Goal: Use online tool/utility: Utilize a website feature to perform a specific function

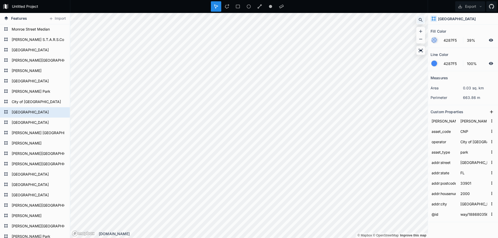
click at [419, 21] on icon at bounding box center [420, 19] width 5 height 5
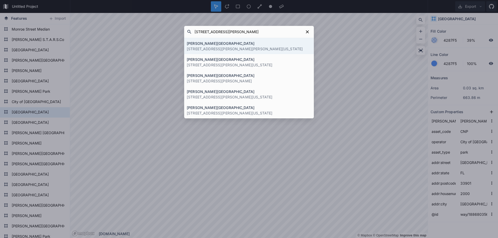
type input "[STREET_ADDRESS][PERSON_NAME]"
click at [240, 46] on p "[STREET_ADDRESS][PERSON_NAME][PERSON_NAME][US_STATE]" at bounding box center [249, 48] width 124 height 5
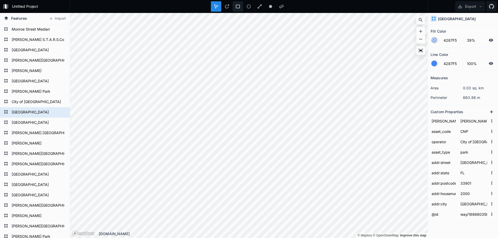
click at [238, 8] on icon at bounding box center [237, 6] width 5 height 5
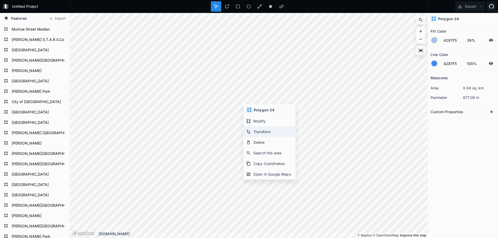
click at [261, 130] on div "Transform" at bounding box center [270, 132] width 52 height 11
click at [213, 9] on div at bounding box center [216, 6] width 10 height 10
click at [218, 8] on div at bounding box center [216, 6] width 10 height 10
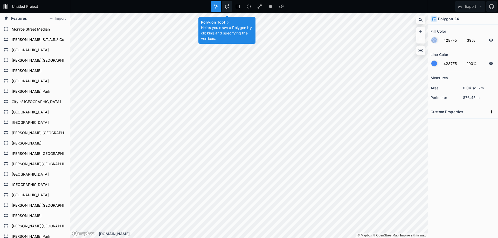
click at [229, 6] on div at bounding box center [227, 6] width 10 height 10
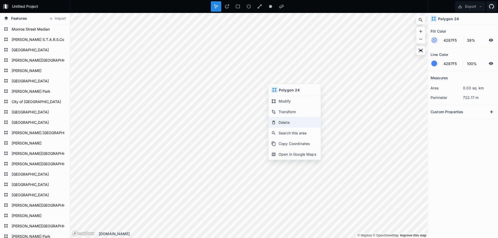
click at [283, 124] on div "Delete" at bounding box center [295, 122] width 52 height 11
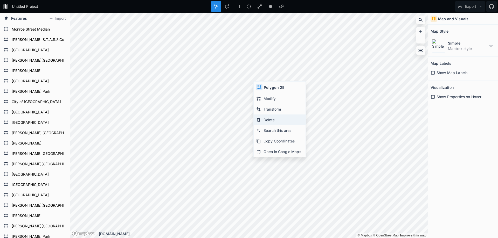
click at [269, 121] on div "Delete" at bounding box center [280, 120] width 52 height 11
click at [225, 5] on icon at bounding box center [227, 6] width 5 height 5
click at [230, 6] on div at bounding box center [227, 6] width 10 height 10
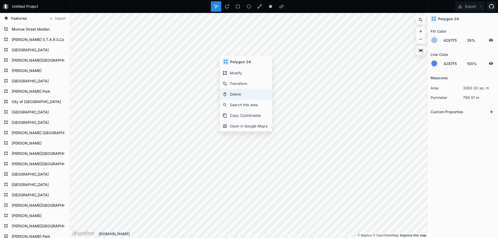
click at [233, 92] on div "Delete" at bounding box center [246, 94] width 52 height 11
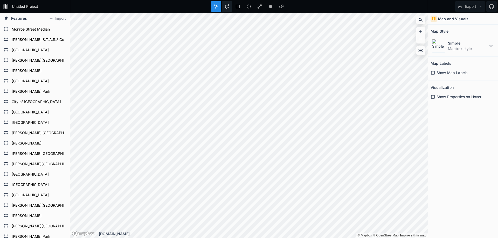
click at [227, 4] on icon at bounding box center [227, 6] width 5 height 5
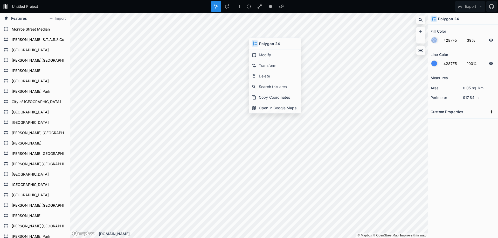
click at [446, 18] on h4 "Polygon 24" at bounding box center [448, 18] width 21 height 5
click at [272, 41] on h4 "Polygon 24" at bounding box center [269, 43] width 21 height 5
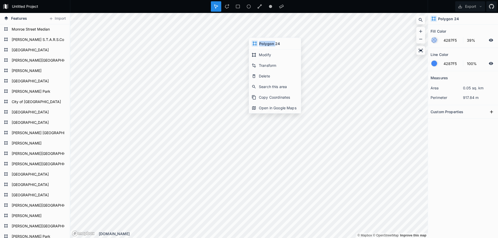
click at [272, 41] on h4 "Polygon 24" at bounding box center [269, 43] width 21 height 5
click at [463, 89] on dd "0.05 sq. km" at bounding box center [479, 87] width 32 height 5
click at [60, 148] on div "[PERSON_NAME]" at bounding box center [35, 143] width 70 height 10
drag, startPoint x: 463, startPoint y: 88, endPoint x: 485, endPoint y: 88, distance: 22.3
click at [485, 88] on dd "0.05 sq. km" at bounding box center [479, 87] width 32 height 5
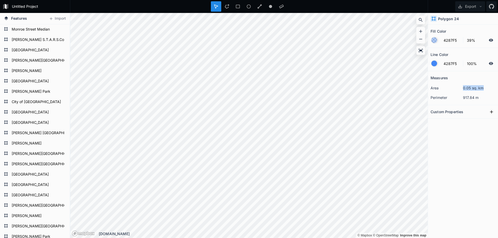
copy dd "0.05 sq. km"
click at [474, 154] on div "Measures area 0.05 sq. km perimeter 917.84 m Custom Properties" at bounding box center [463, 141] width 70 height 141
click at [33, 146] on form "[PERSON_NAME]" at bounding box center [34, 144] width 48 height 8
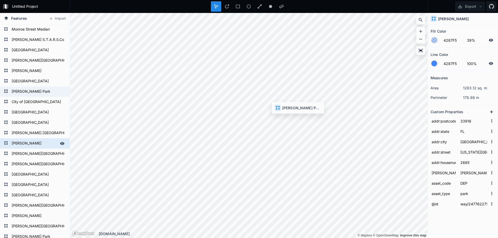
type input "33905"
type input "[PERSON_NAME][GEOGRAPHIC_DATA]"
type input "951"
type input "[PERSON_NAME] 1"
type input "BBP"
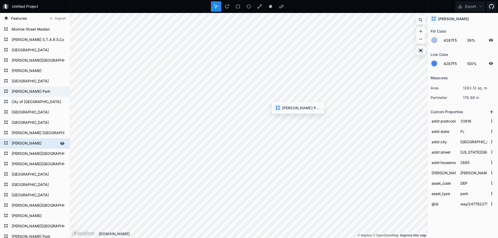
type input "way/187859287"
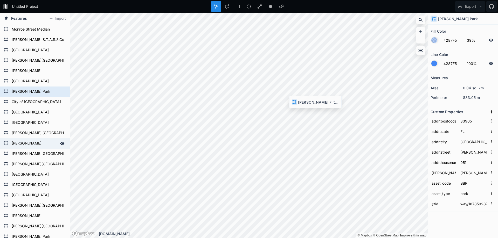
type input "[GEOGRAPHIC_DATA]"
type input "4420"
type input "BFM"
type input "way/187859288"
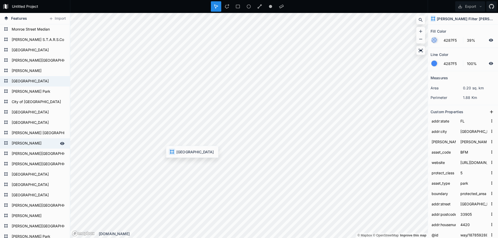
type input "SOP"
type input "way/187841482"
type input "[PERSON_NAME][GEOGRAPHIC_DATA]"
type input "33916"
type input "3300"
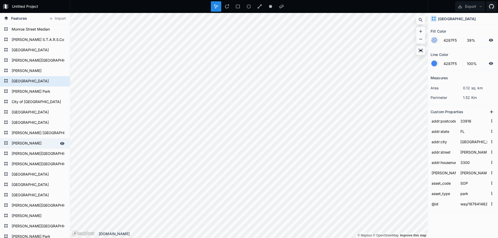
click at [38, 144] on form "[PERSON_NAME]" at bounding box center [34, 144] width 48 height 8
type input "[PERSON_NAME] 2"
type input "DEP"
type input "way/247762275"
type input "[US_STATE][GEOGRAPHIC_DATA]"
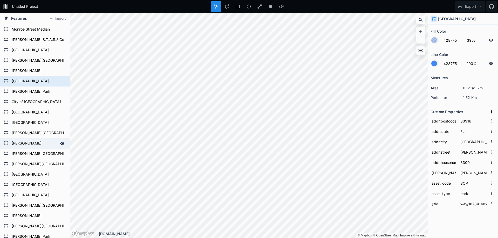
type input "2685"
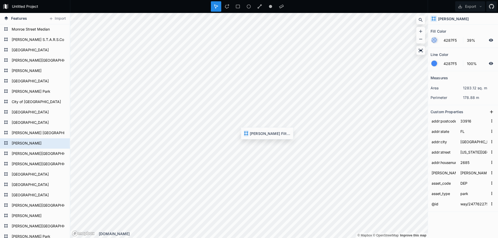
type input "[PERSON_NAME] 1"
type input "BFM"
type input "way/187859288"
type input "33905"
type input "[GEOGRAPHIC_DATA]"
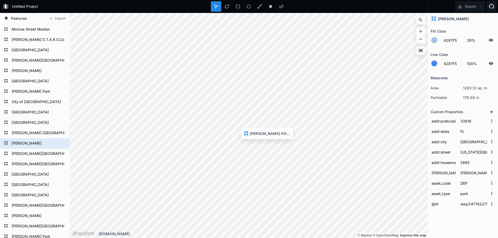
type input "4420"
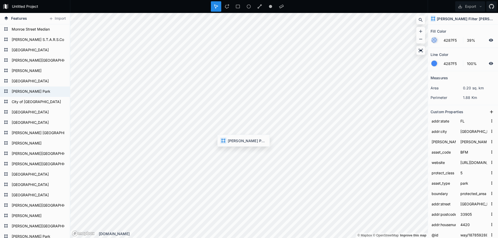
type input "BBP"
type input "way/187859287"
type input "[PERSON_NAME][GEOGRAPHIC_DATA]"
type input "951"
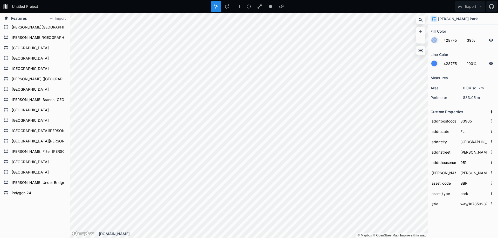
scroll to position [289, 0]
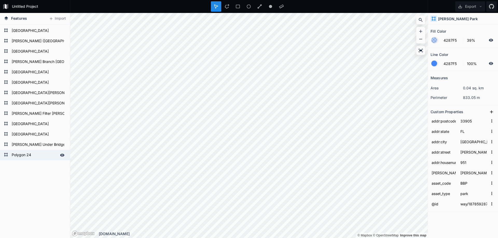
click at [27, 154] on form "Polygon 24" at bounding box center [34, 155] width 48 height 8
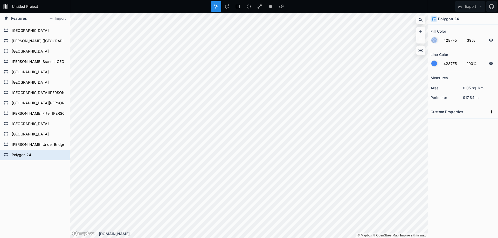
click at [27, 154] on form "Polygon 24" at bounding box center [38, 155] width 56 height 8
type input "New site @ [PERSON_NAME]"
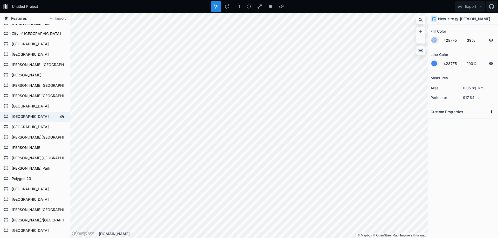
scroll to position [56, 0]
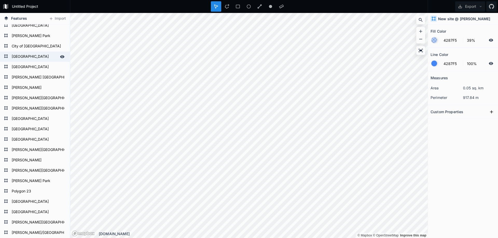
click at [36, 58] on form "[GEOGRAPHIC_DATA]" at bounding box center [34, 57] width 48 height 8
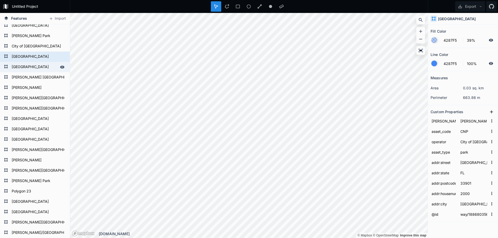
click at [37, 68] on form "[GEOGRAPHIC_DATA]" at bounding box center [34, 67] width 48 height 8
type input "[PERSON_NAME] Drive"
type input "2101"
type input "way/188680357"
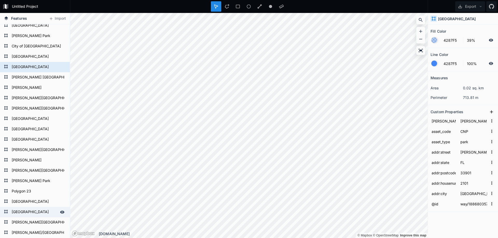
scroll to position [185, 0]
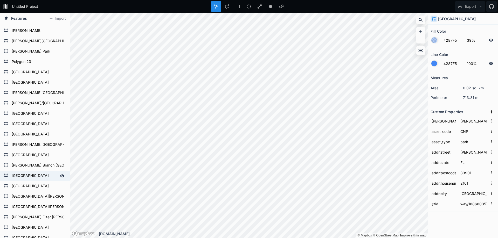
click at [27, 176] on form "[GEOGRAPHIC_DATA]" at bounding box center [34, 176] width 48 height 8
type input "[PERSON_NAME] 2"
type input "RVP"
type input "[GEOGRAPHIC_DATA]"
type input "33916"
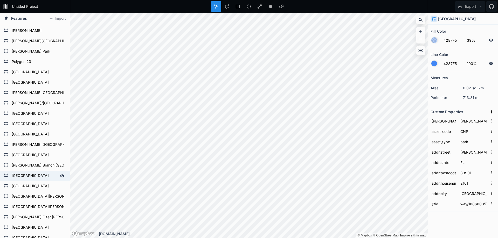
type input "3061"
type input "way/556160352"
click at [473, 121] on input "[PERSON_NAME] 2" at bounding box center [473, 121] width 29 height 8
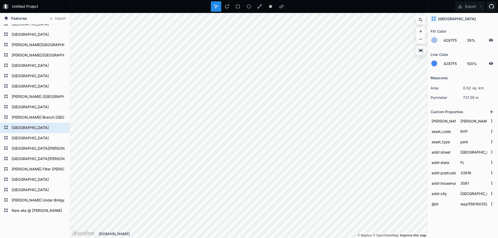
scroll to position [259, 0]
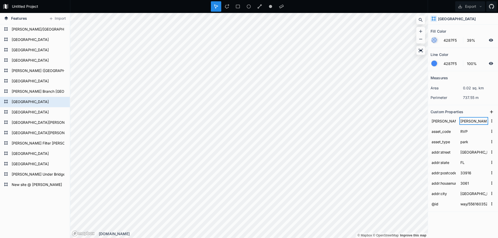
click at [473, 122] on input "[PERSON_NAME] 2" at bounding box center [473, 121] width 29 height 8
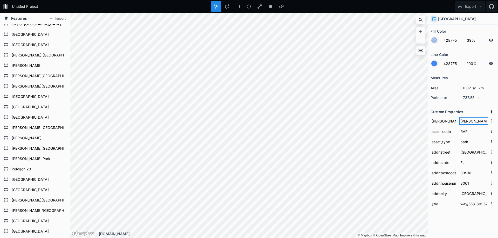
scroll to position [0, 0]
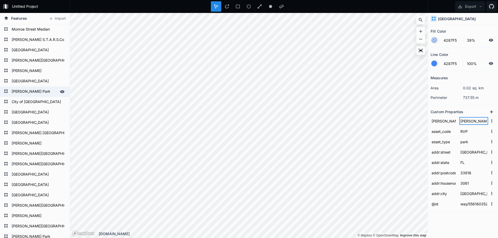
type input "[PERSON_NAME] 1"
click at [27, 94] on div "[GEOGRAPHIC_DATA] [PERSON_NAME][GEOGRAPHIC_DATA] [GEOGRAPHIC_DATA] [PERSON_NAME…" at bounding box center [35, 236] width 70 height 425
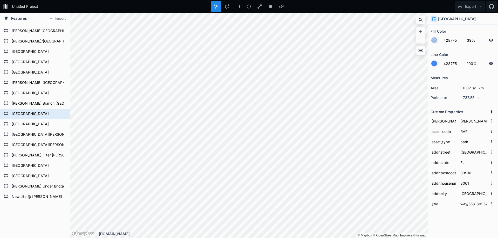
scroll to position [289, 0]
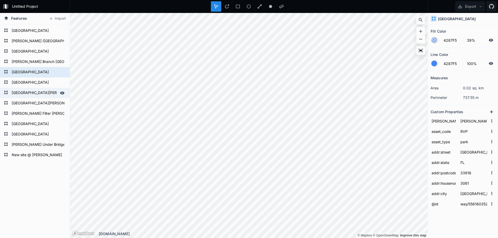
click at [36, 95] on form "[GEOGRAPHIC_DATA][PERSON_NAME]" at bounding box center [34, 93] width 48 height 8
type input "FMC"
type input "cemetery"
type input "[US_STATE][GEOGRAPHIC_DATA]"
type input "3200"
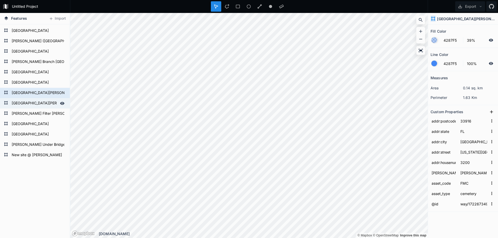
click at [30, 106] on form "[GEOGRAPHIC_DATA][PERSON_NAME]" at bounding box center [34, 104] width 48 height 8
click at [34, 93] on form "[GEOGRAPHIC_DATA][PERSON_NAME]" at bounding box center [34, 93] width 48 height 8
click at [31, 100] on form "[GEOGRAPHIC_DATA][PERSON_NAME]" at bounding box center [34, 104] width 48 height 8
type input "way/187858050"
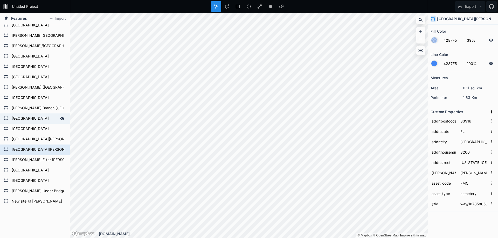
scroll to position [237, 0]
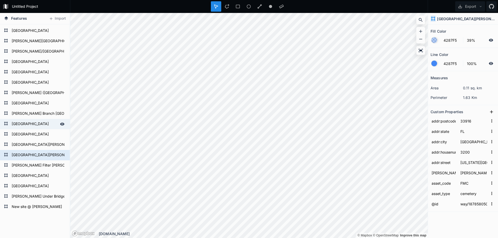
click at [26, 123] on form "[GEOGRAPHIC_DATA]" at bounding box center [34, 124] width 48 height 8
type input "RVP"
type input "park"
type input "way/556160352"
type input "[GEOGRAPHIC_DATA]"
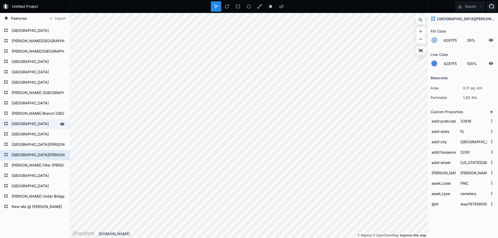
type input "3061"
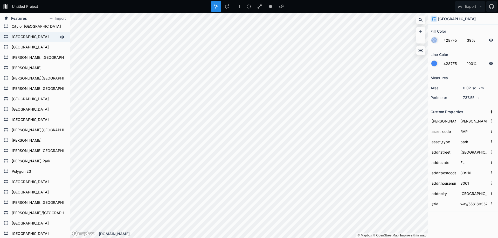
scroll to position [0, 0]
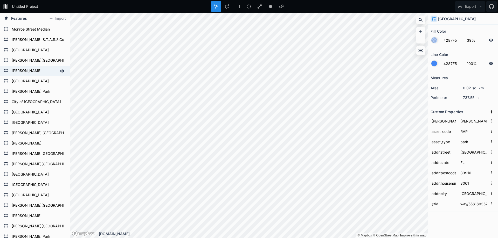
click at [39, 72] on form "[PERSON_NAME]" at bounding box center [34, 71] width 48 height 8
type input "RCP"
type input "way/186714902"
type input "Doctor [PERSON_NAME][GEOGRAPHIC_DATA]"
type input "33901"
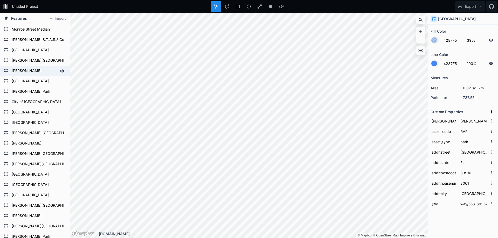
type input "3265"
click at [24, 83] on form "[GEOGRAPHIC_DATA]" at bounding box center [34, 82] width 48 height 8
type input "SOP"
type input "way/187841482"
type input "[PERSON_NAME][GEOGRAPHIC_DATA]"
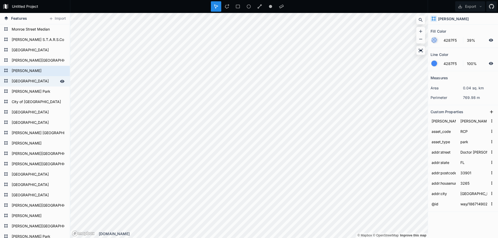
type input "33916"
type input "3300"
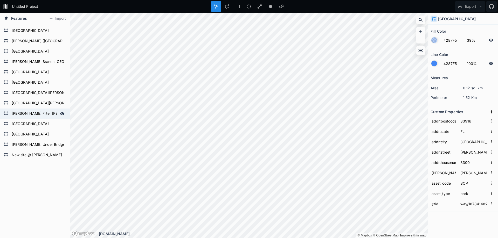
scroll to position [211, 0]
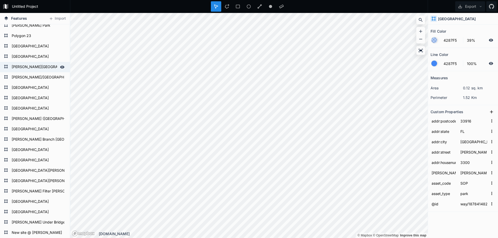
click at [34, 70] on form "[PERSON_NAME][GEOGRAPHIC_DATA]" at bounding box center [34, 67] width 48 height 8
type input "[PERSON_NAME] 2"
type input "DBP"
type input "way/556140000"
type input "[GEOGRAPHIC_DATA]"
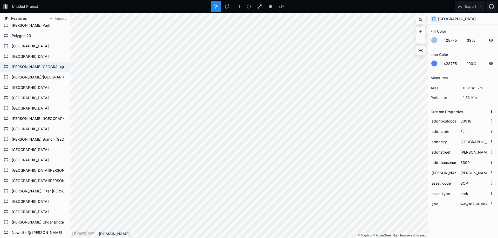
type input "3101"
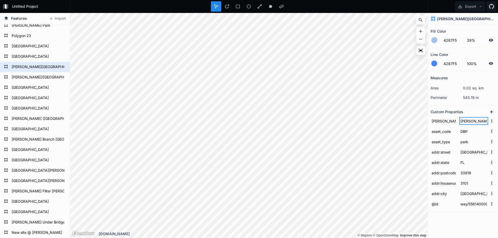
click at [473, 120] on input "[PERSON_NAME] 2" at bounding box center [473, 121] width 29 height 8
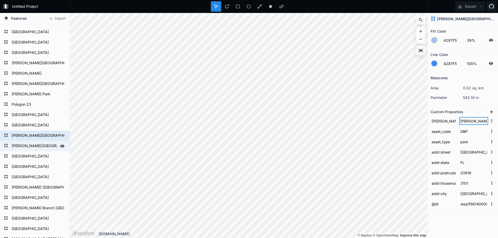
scroll to position [134, 0]
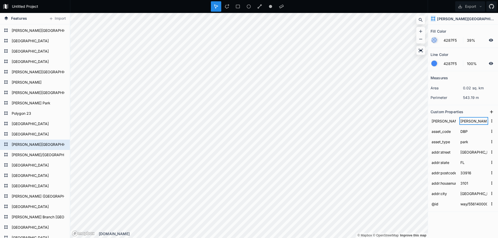
click at [476, 120] on input "[PERSON_NAME] 1" at bounding box center [473, 121] width 29 height 8
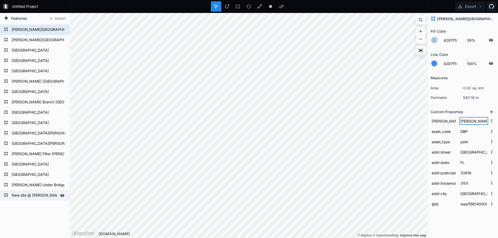
scroll to position [289, 0]
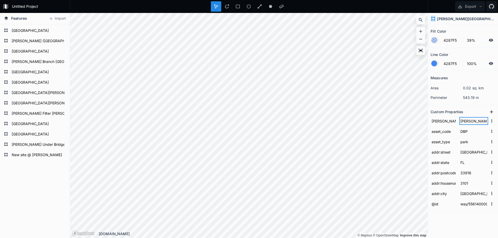
click at [476, 122] on input "[PERSON_NAME] 1" at bounding box center [473, 121] width 29 height 8
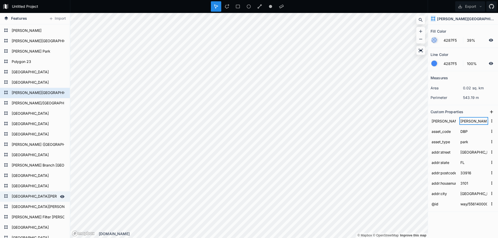
scroll to position [159, 0]
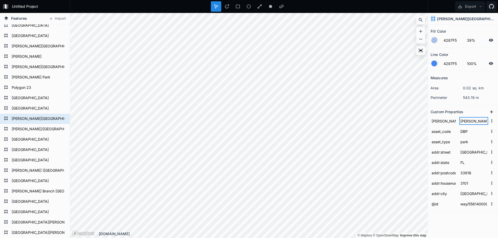
click at [476, 121] on input "[PERSON_NAME] 2" at bounding box center [473, 121] width 29 height 8
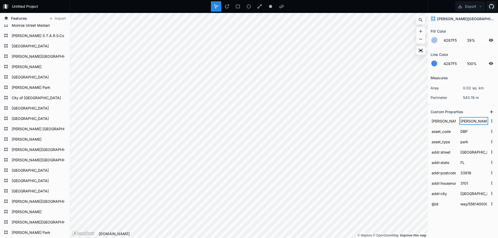
scroll to position [0, 0]
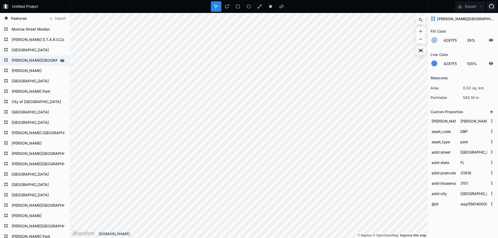
click at [26, 61] on form "[PERSON_NAME][GEOGRAPHIC_DATA]" at bounding box center [34, 61] width 48 height 8
type input "[PERSON_NAME] 5"
type input "SFP"
type input "way/174570182"
type input "[PERSON_NAME] Drive"
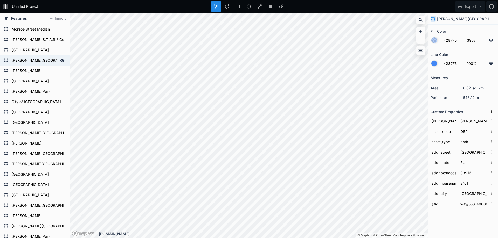
type input "33907"
type input "1750"
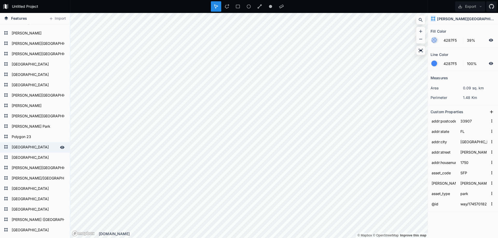
scroll to position [26, 0]
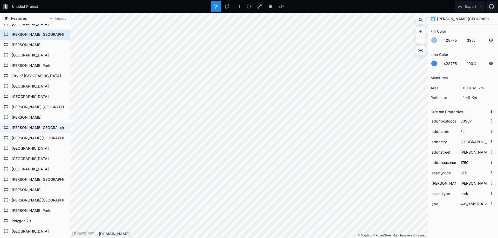
click at [23, 131] on form "[PERSON_NAME][GEOGRAPHIC_DATA]" at bounding box center [34, 128] width 48 height 8
type input "[PERSON_NAME] 3"
type input "way/247887086"
type input "33901"
type input "Broadway"
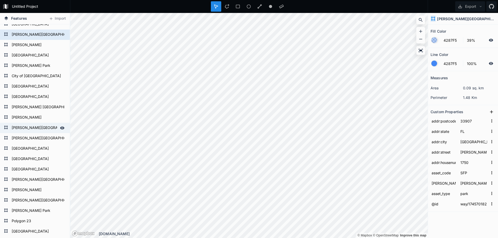
type input "3819"
type input "WNP"
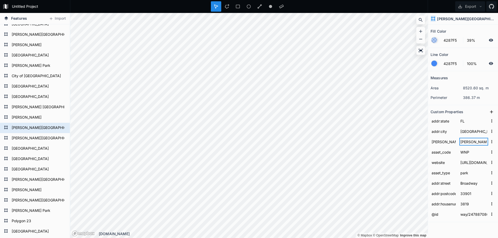
click at [474, 142] on input "[PERSON_NAME] 3" at bounding box center [473, 142] width 29 height 8
type input "[PERSON_NAME] 4"
click at [37, 95] on form "[GEOGRAPHIC_DATA]" at bounding box center [34, 97] width 48 height 8
type input "way/188680357"
type input "[PERSON_NAME] Drive"
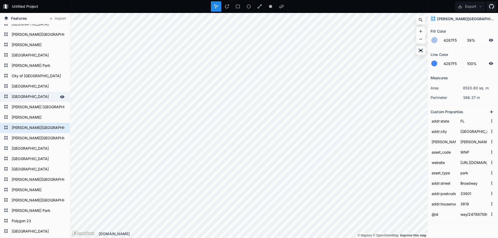
type input "2101"
type input "CNP"
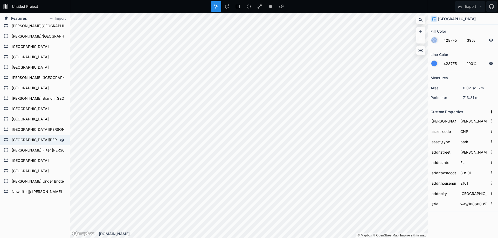
scroll to position [289, 0]
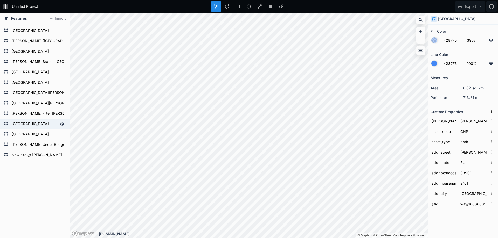
click at [30, 125] on form "[GEOGRAPHIC_DATA]" at bounding box center [34, 124] width 48 height 8
type input "way/340996546"
type input "[GEOGRAPHIC_DATA]"
type input "2208"
type input "CGP"
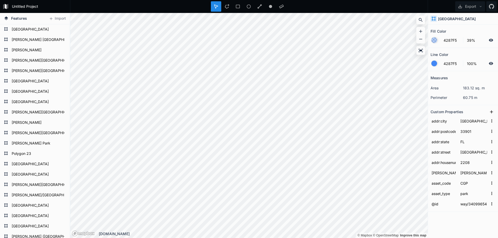
scroll to position [82, 0]
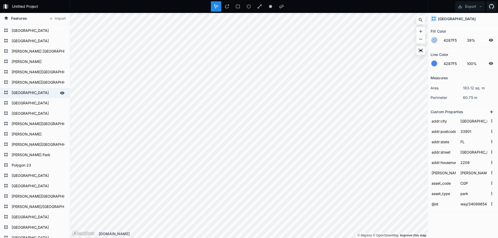
click at [32, 93] on form "[GEOGRAPHIC_DATA]" at bounding box center [34, 93] width 48 height 8
type input "way/259928962"
type input "CRP"
type input "[GEOGRAPHIC_DATA]"
type input "1900"
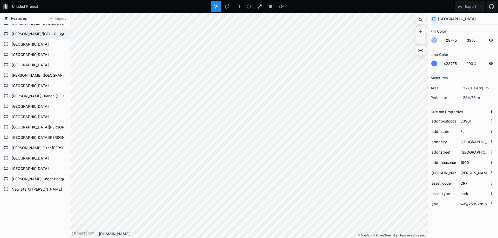
scroll to position [263, 0]
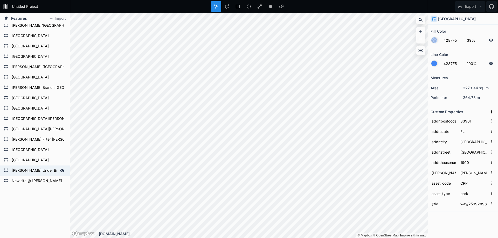
click at [24, 171] on form "[PERSON_NAME] Under Bridge" at bounding box center [34, 171] width 48 height 8
type input "way/1234066397"
type input "EFB"
type input "site"
type input "[PERSON_NAME][GEOGRAPHIC_DATA]"
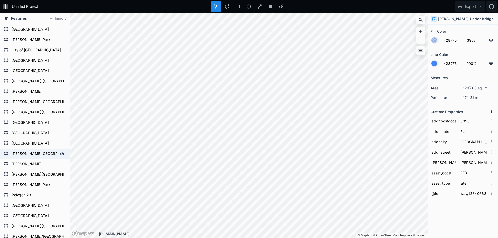
scroll to position [0, 0]
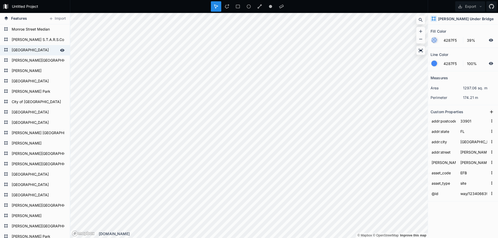
click at [35, 49] on form "[GEOGRAPHIC_DATA]" at bounding box center [34, 50] width 48 height 8
type input "relation/7939189"
type input "JFP"
type input "park"
type input "[GEOGRAPHIC_DATA]"
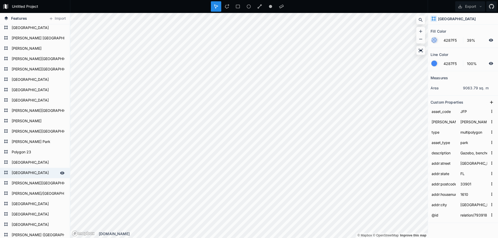
scroll to position [156, 0]
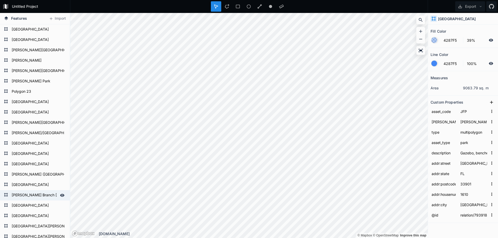
click at [31, 196] on form "[PERSON_NAME] Branch [GEOGRAPHIC_DATA]" at bounding box center [34, 196] width 48 height 8
type input "way/556157257"
type input "MBN"
type input "[PERSON_NAME][GEOGRAPHIC_DATA]"
type input "2777"
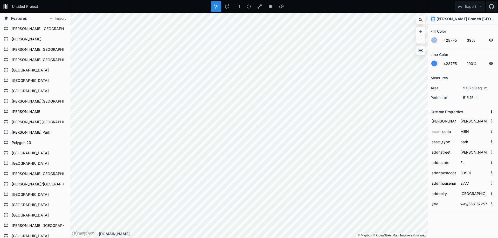
scroll to position [104, 0]
click at [21, 79] on form "[GEOGRAPHIC_DATA]" at bounding box center [34, 82] width 48 height 8
type input "way/259928963"
type input "LNP"
type input "[GEOGRAPHIC_DATA]"
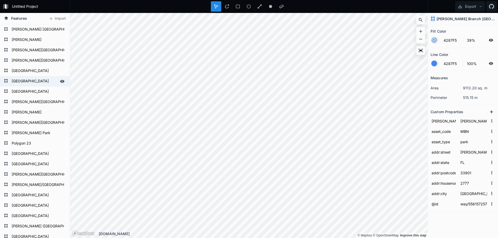
type input "2550"
click at [469, 4] on button "Export" at bounding box center [470, 6] width 30 height 10
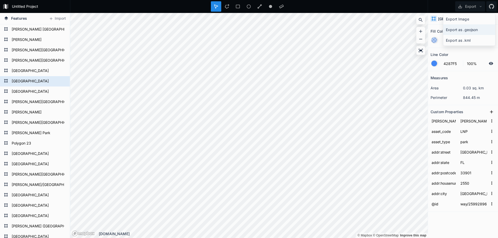
click at [466, 30] on div "Export as .geojson" at bounding box center [469, 29] width 52 height 11
click at [24, 177] on form "[PERSON_NAME][GEOGRAPHIC_DATA]" at bounding box center [34, 175] width 48 height 8
type input "way/556140000"
type input "33916"
type input "DBP"
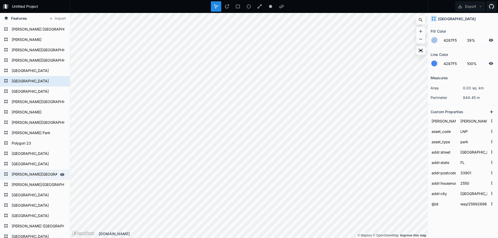
type input "[GEOGRAPHIC_DATA]"
type input "3101"
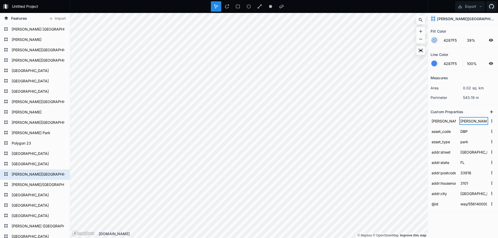
click at [475, 122] on input "[PERSON_NAME] 3" at bounding box center [473, 121] width 29 height 8
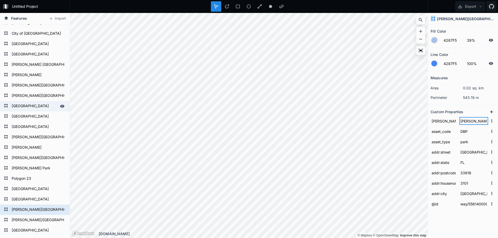
scroll to position [78, 0]
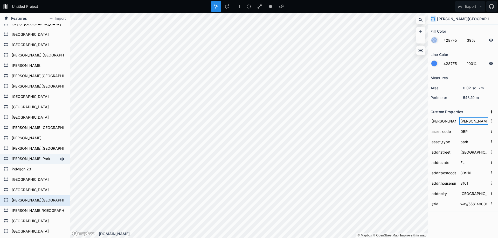
type input "[PERSON_NAME] 1"
click at [473, 121] on input "[PERSON_NAME] 1" at bounding box center [473, 121] width 29 height 8
click at [475, 112] on div "Custom Properties" at bounding box center [463, 112] width 65 height 8
click at [18, 201] on form "[PERSON_NAME][GEOGRAPHIC_DATA]" at bounding box center [34, 201] width 48 height 8
click at [35, 159] on form "[PERSON_NAME] Park" at bounding box center [34, 159] width 48 height 8
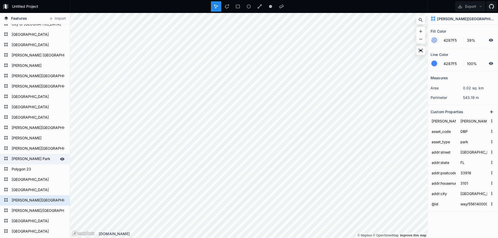
type input "way/345147768"
type input "MCP"
type input "[GEOGRAPHIC_DATA]"
type input "2701"
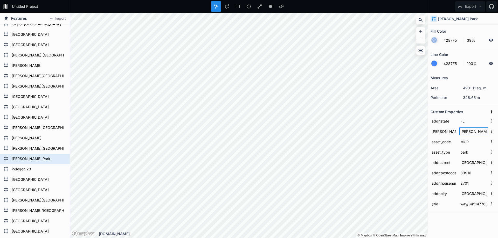
click at [475, 131] on input "[PERSON_NAME] 2" at bounding box center [473, 132] width 29 height 8
type input "[PERSON_NAME] 1"
click at [35, 159] on form "[PERSON_NAME] Park" at bounding box center [34, 159] width 48 height 8
click at [27, 185] on div "[GEOGRAPHIC_DATA]" at bounding box center [35, 190] width 70 height 10
type input "way/556136973"
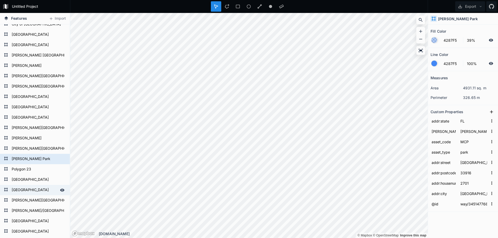
type input "33907"
type input "[PERSON_NAME] Court"
type input "1671"
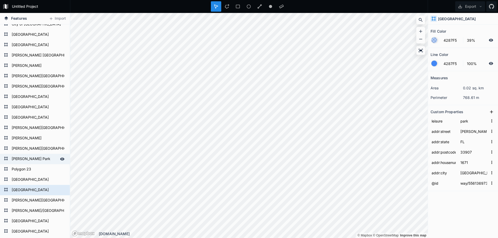
click at [21, 160] on form "[PERSON_NAME] Park" at bounding box center [34, 159] width 48 height 8
type input "way/345147768"
type input "33916"
type input "2701"
type input "[GEOGRAPHIC_DATA]"
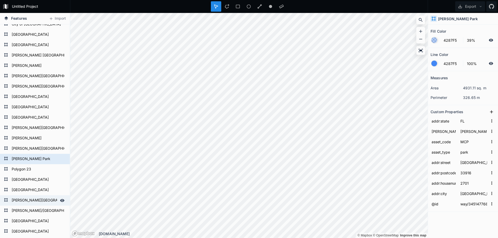
click at [25, 201] on form "[PERSON_NAME][GEOGRAPHIC_DATA]" at bounding box center [34, 201] width 48 height 8
type input "way/556140000"
type input "3101"
type input "[GEOGRAPHIC_DATA]"
type input "DBP"
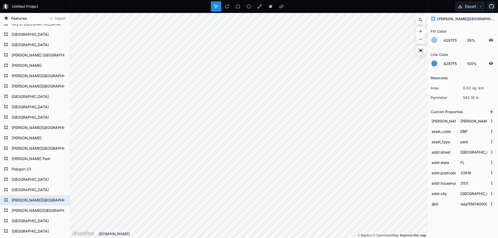
click at [476, 7] on button "Export" at bounding box center [470, 6] width 30 height 10
click at [463, 30] on div "Export as .geojson" at bounding box center [469, 29] width 52 height 11
